Goal: Communication & Community: Answer question/provide support

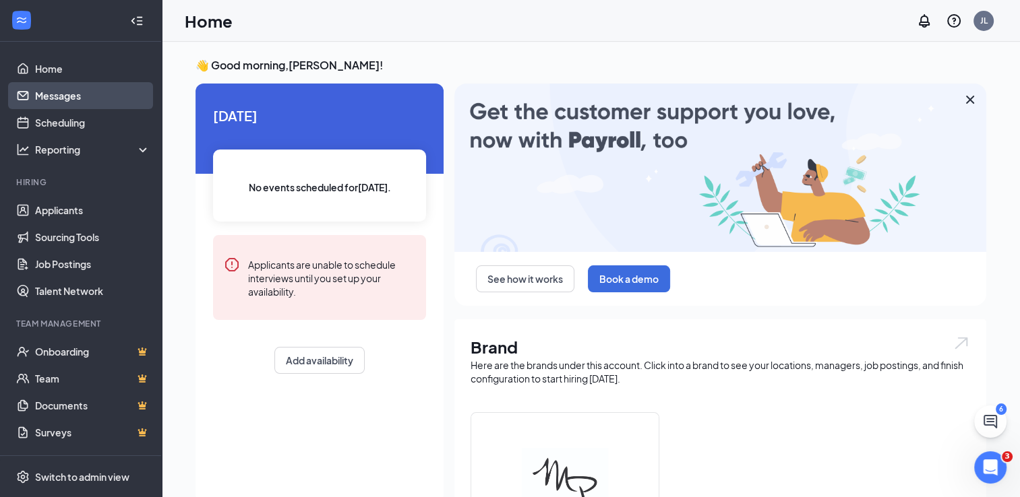
click at [67, 95] on link "Messages" at bounding box center [92, 95] width 115 height 27
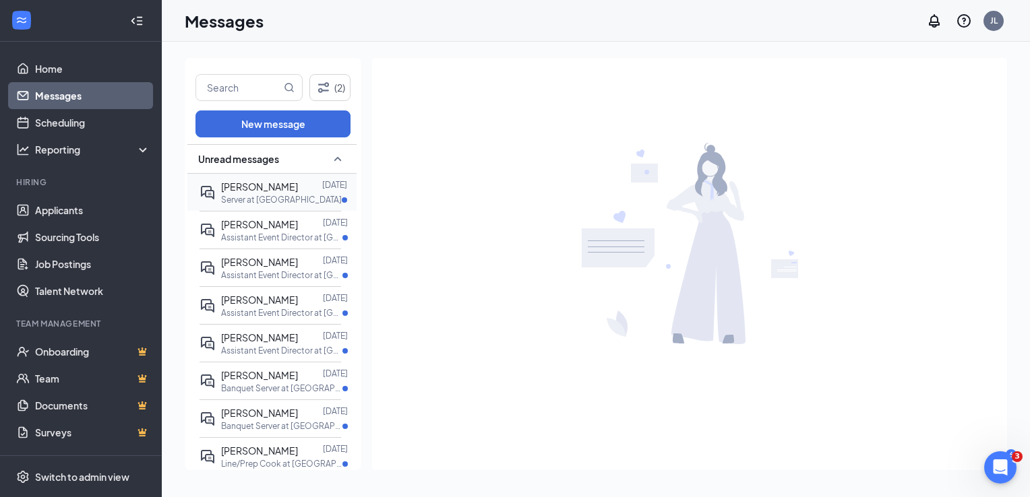
click at [251, 199] on p "Server at [GEOGRAPHIC_DATA]" at bounding box center [281, 199] width 121 height 11
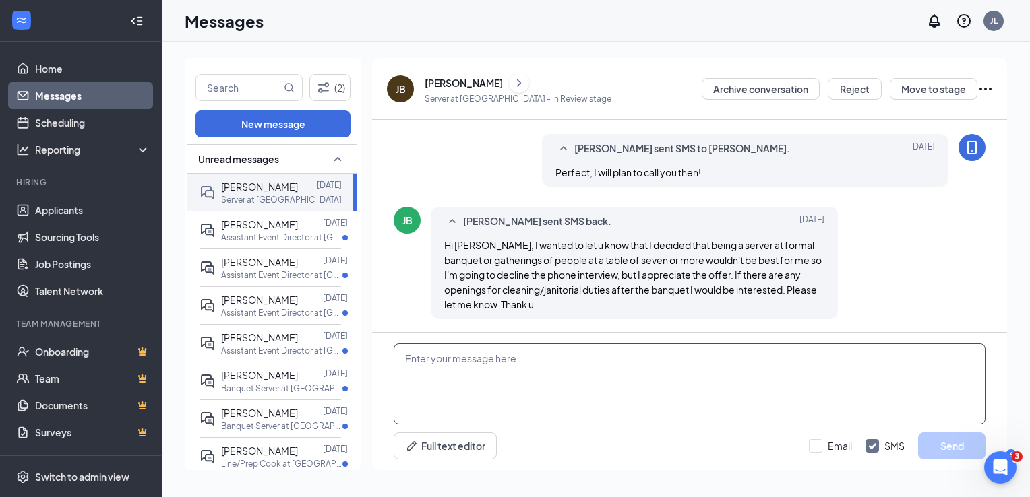
scroll to position [539, 0]
click at [469, 358] on textarea at bounding box center [690, 384] width 592 height 81
type textarea "Thanks for letting me know."
click at [946, 443] on button "Send" at bounding box center [951, 446] width 67 height 27
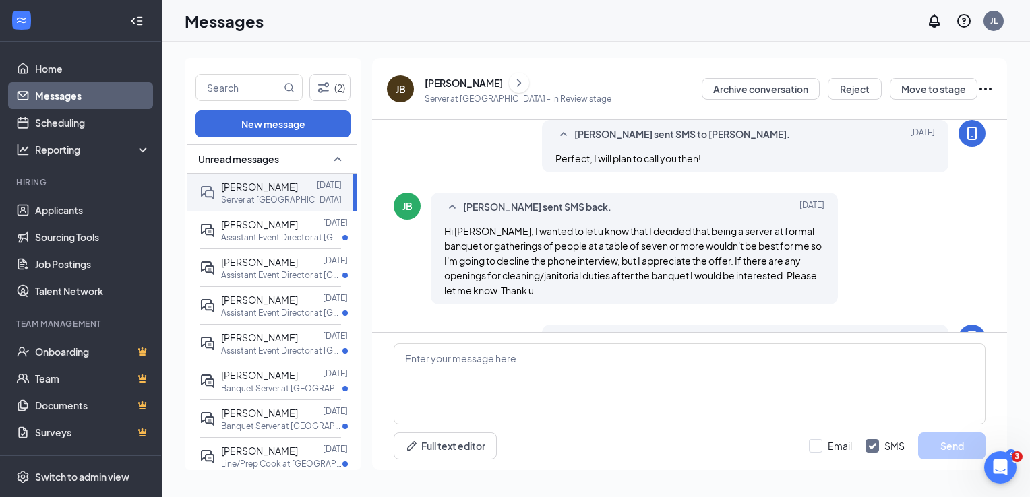
scroll to position [612, 0]
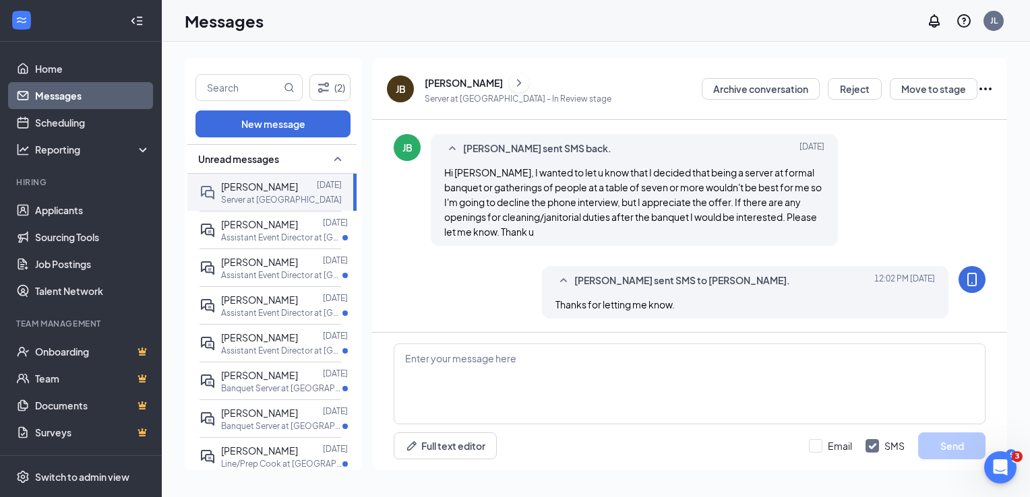
click at [404, 87] on div "JB" at bounding box center [401, 88] width 10 height 13
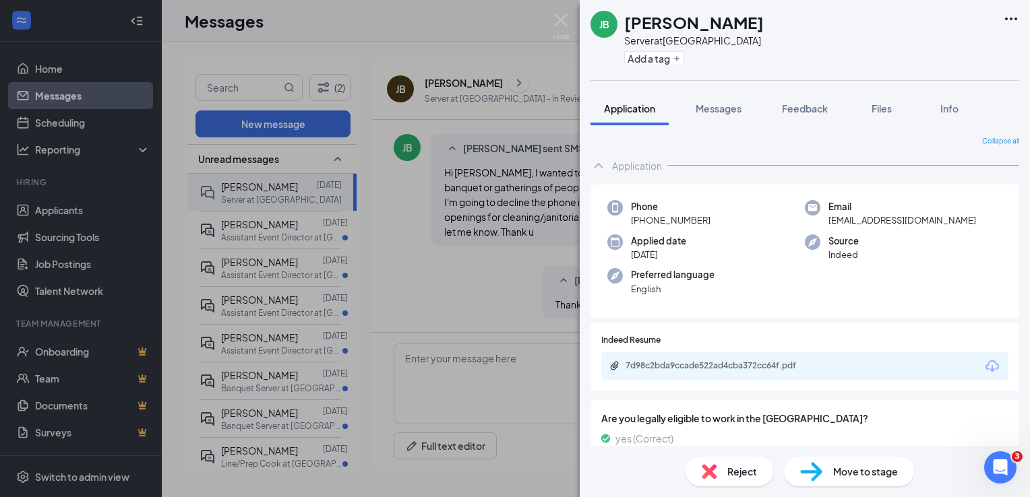
click at [744, 474] on span "Reject" at bounding box center [742, 471] width 30 height 15
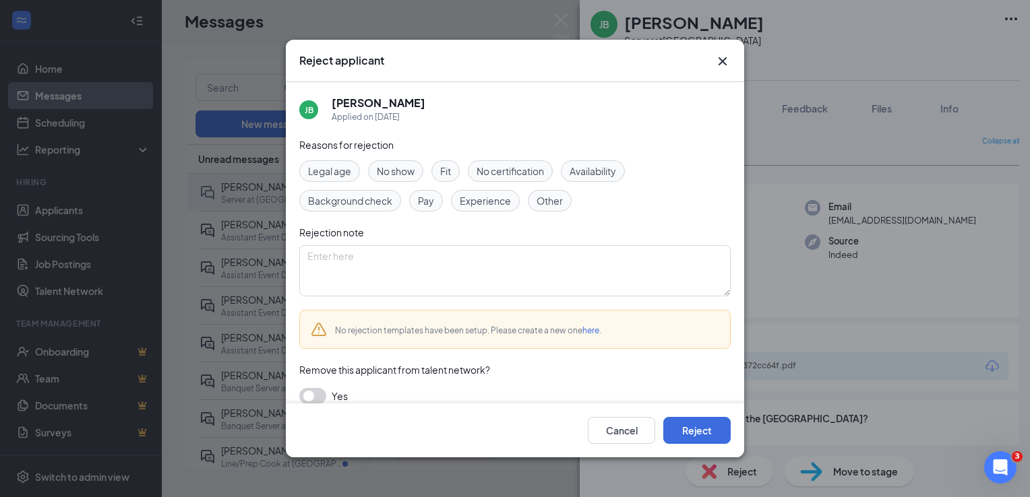
click at [552, 193] on span "Other" at bounding box center [549, 200] width 26 height 15
click at [718, 421] on button "Reject" at bounding box center [696, 430] width 67 height 27
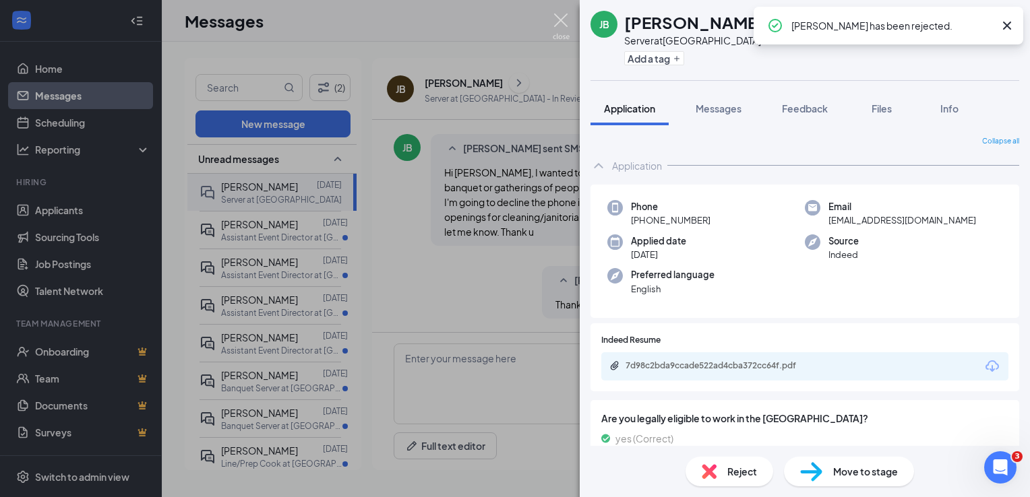
click at [556, 22] on img at bounding box center [561, 26] width 17 height 26
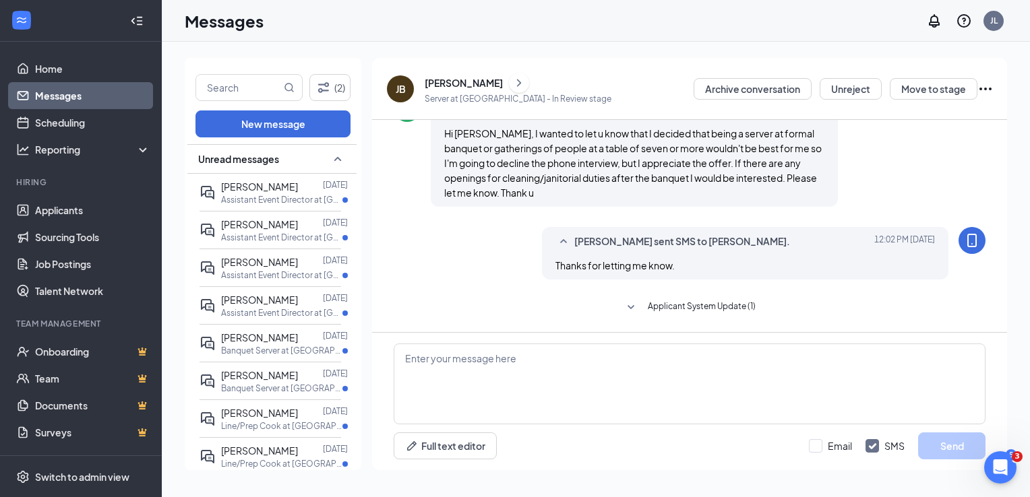
scroll to position [551, 0]
click at [220, 81] on input "text" at bounding box center [238, 88] width 85 height 26
type input "[PERSON_NAME]"
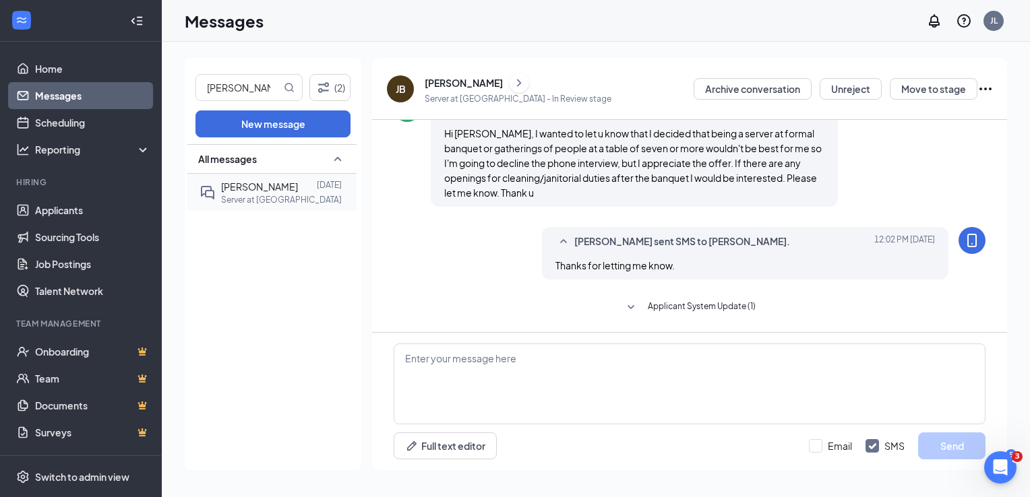
click at [255, 186] on span "[PERSON_NAME]" at bounding box center [259, 187] width 77 height 12
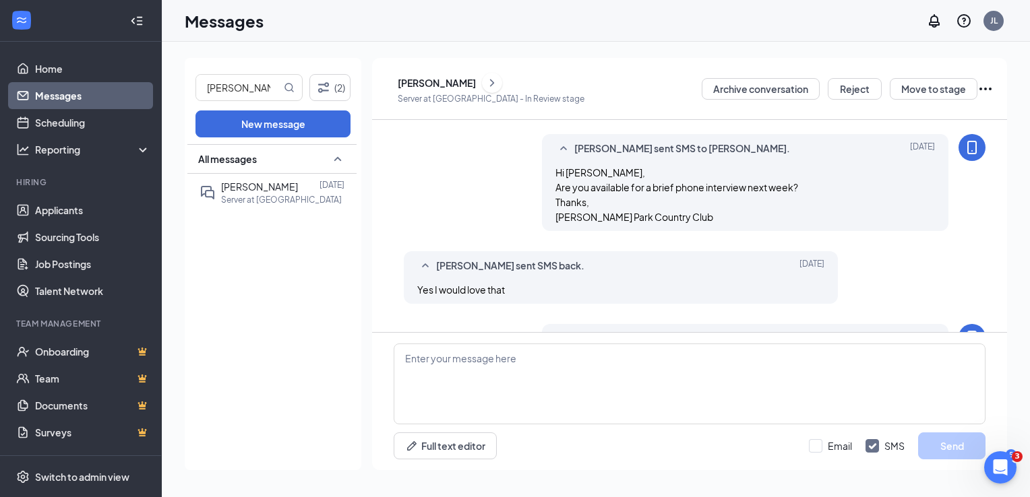
scroll to position [431, 0]
click at [387, 89] on div "CH" at bounding box center [387, 89] width 0 height 0
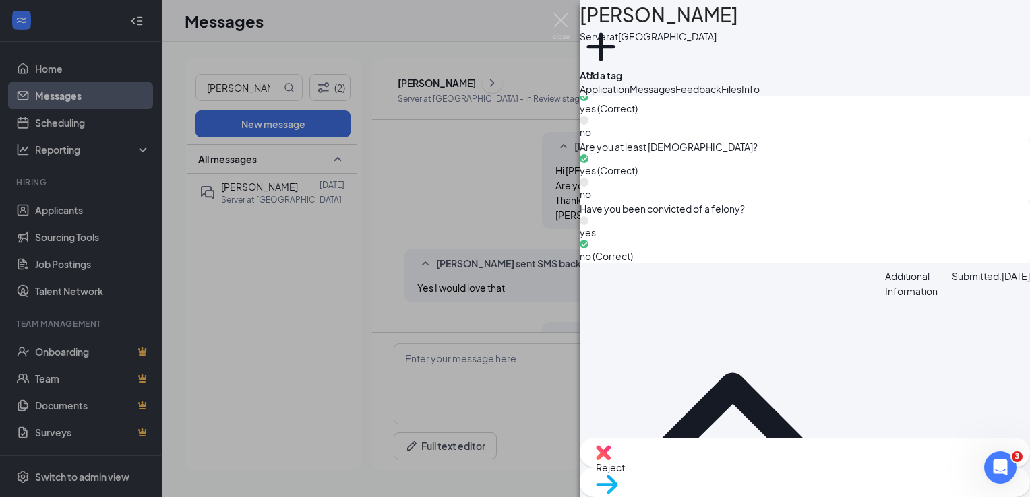
scroll to position [876, 0]
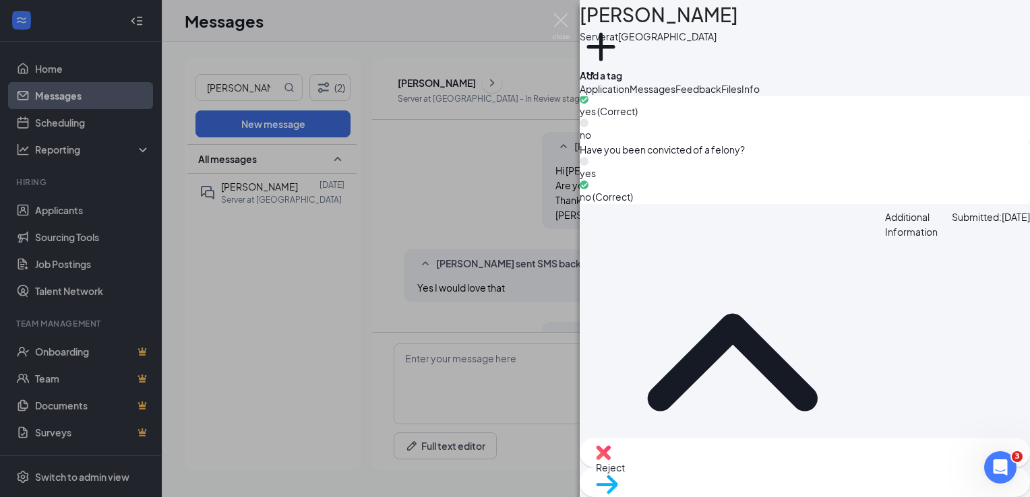
click at [625, 474] on span "Reject" at bounding box center [610, 468] width 29 height 12
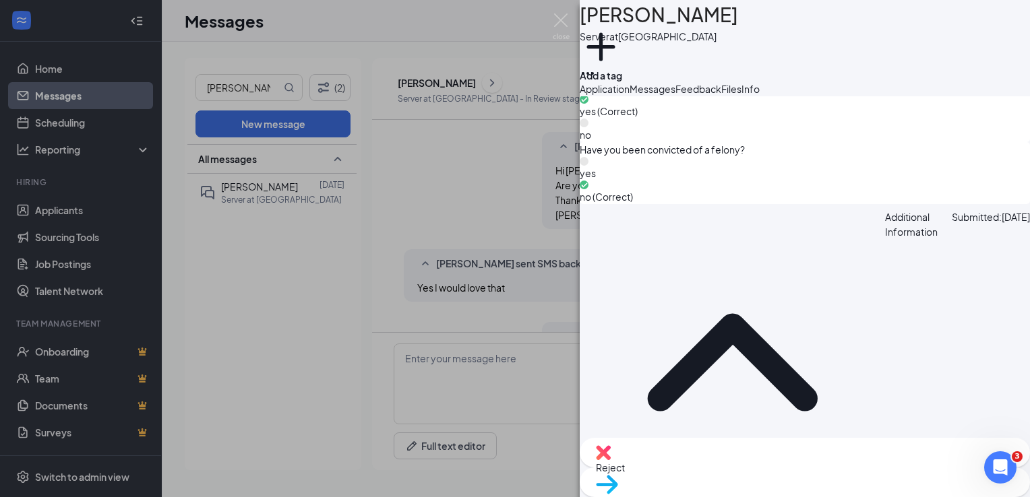
click at [553, 13] on div "CH [PERSON_NAME] Server at [GEOGRAPHIC_DATA] Add a tag Application Messages Fee…" at bounding box center [515, 248] width 1030 height 497
